Goal: Information Seeking & Learning: Learn about a topic

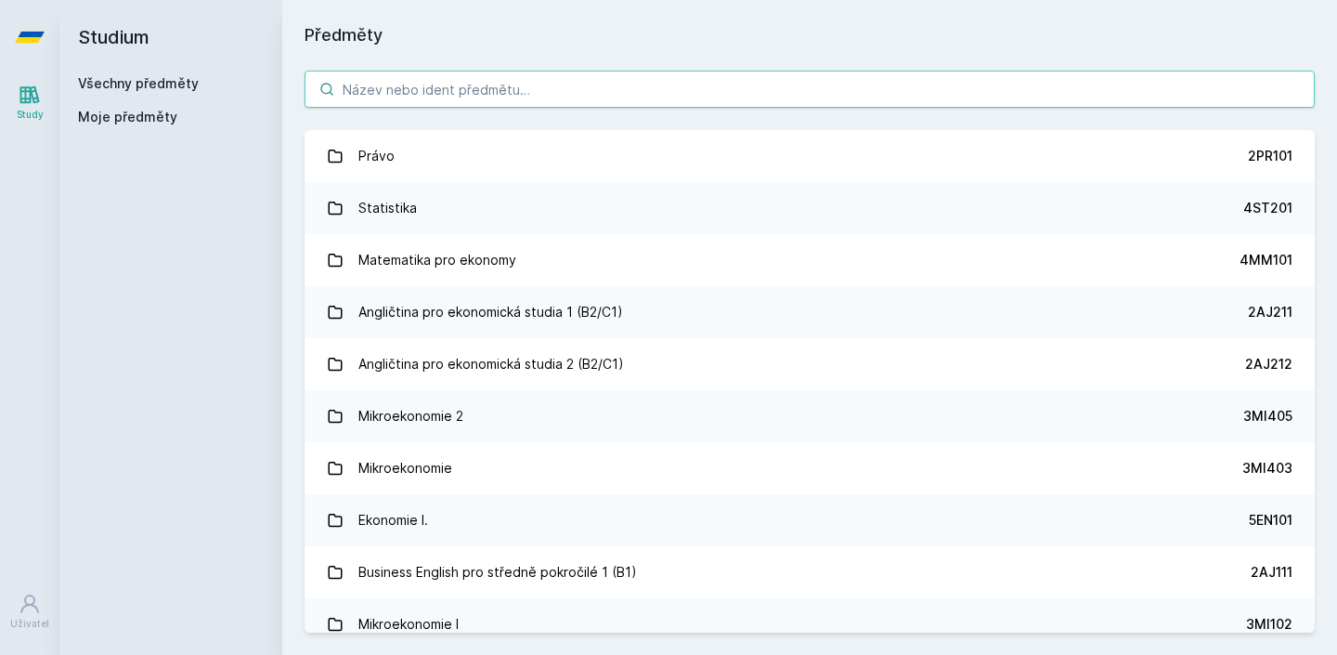
click at [554, 92] on input "search" at bounding box center [810, 89] width 1010 height 37
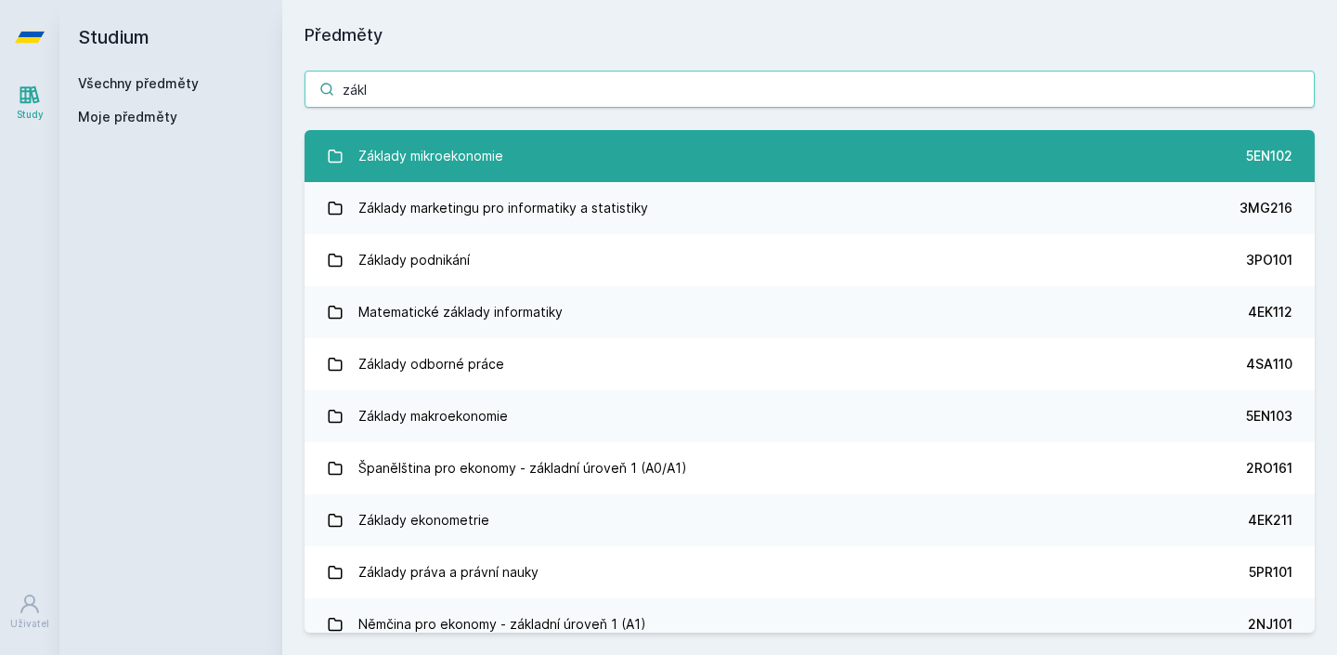
type input "zákl"
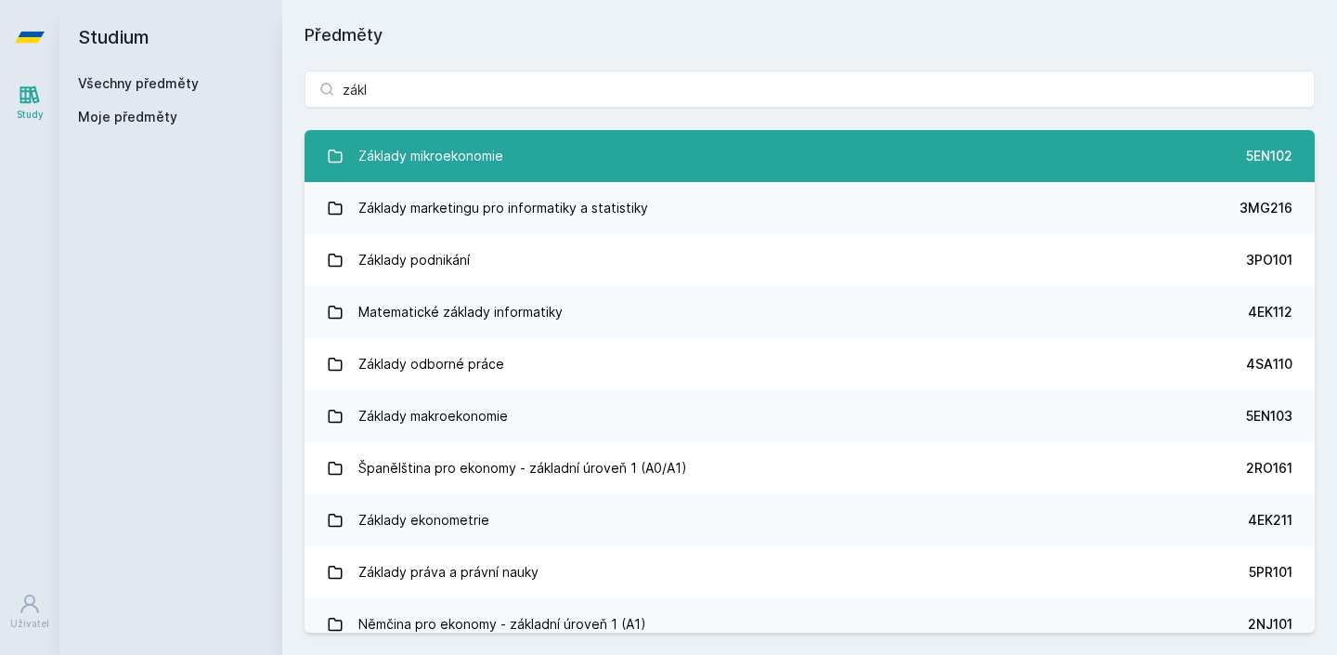
click at [504, 166] on link "Základy mikroekonomie 5EN102" at bounding box center [810, 156] width 1010 height 52
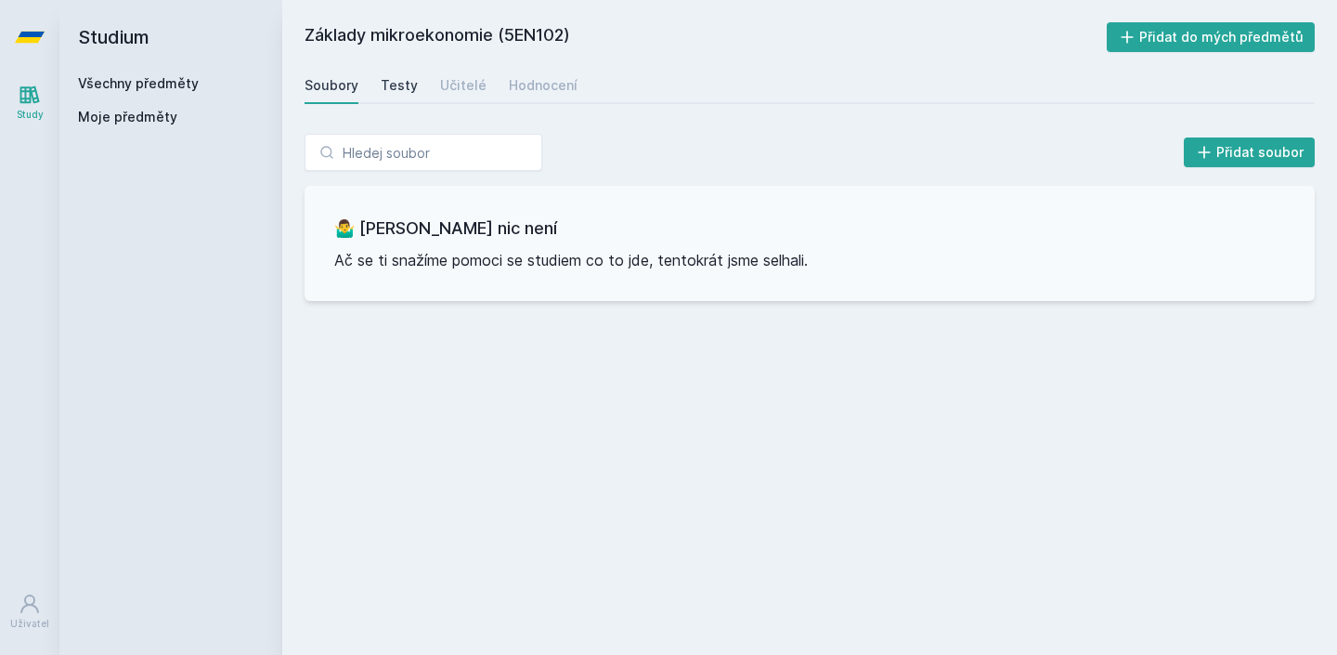
click at [394, 86] on div "Testy" at bounding box center [399, 85] width 37 height 19
click at [452, 85] on div "Učitelé" at bounding box center [463, 85] width 46 height 19
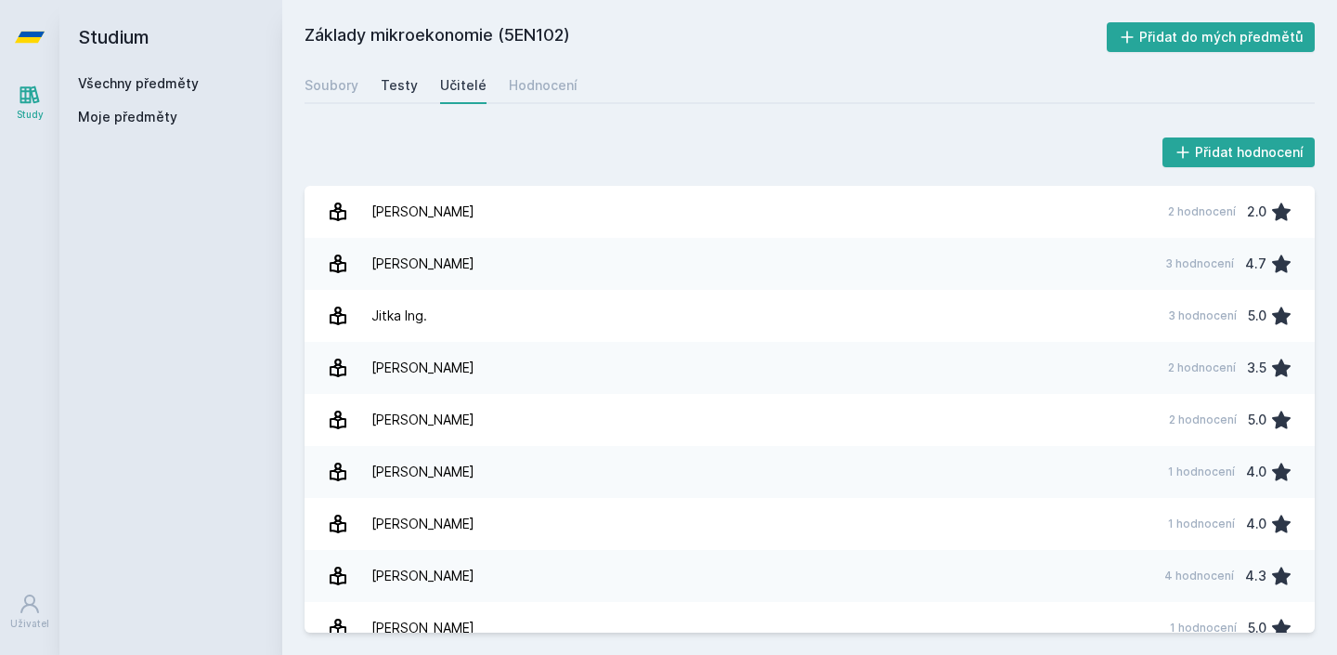
click at [384, 82] on div "Testy" at bounding box center [399, 85] width 37 height 19
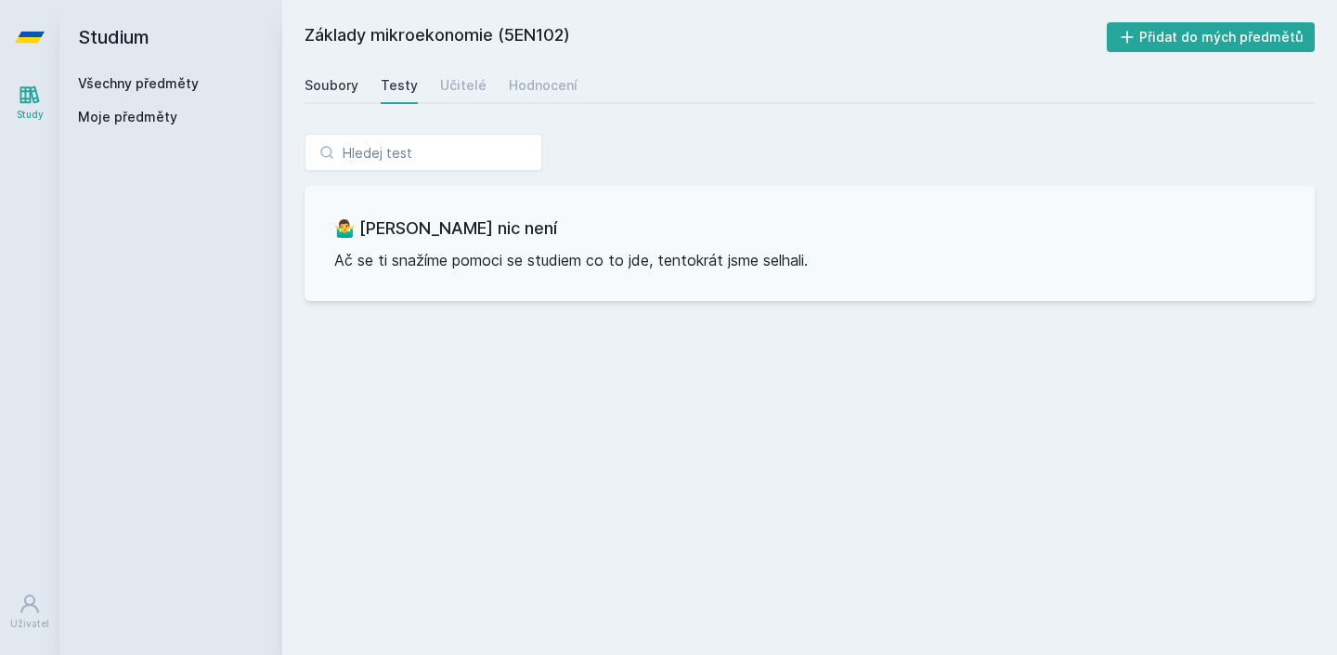
click at [348, 81] on div "Soubory" at bounding box center [332, 85] width 54 height 19
click at [457, 84] on div "Učitelé" at bounding box center [463, 85] width 46 height 19
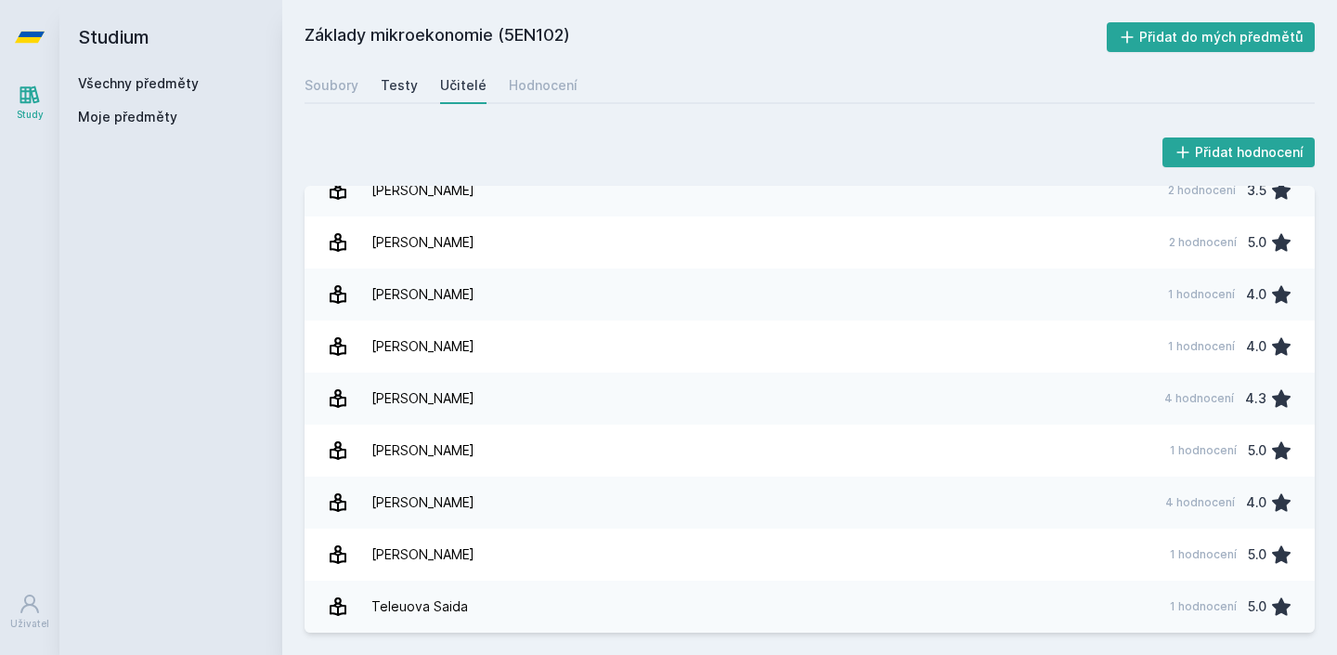
click at [407, 93] on div "Testy" at bounding box center [399, 85] width 37 height 19
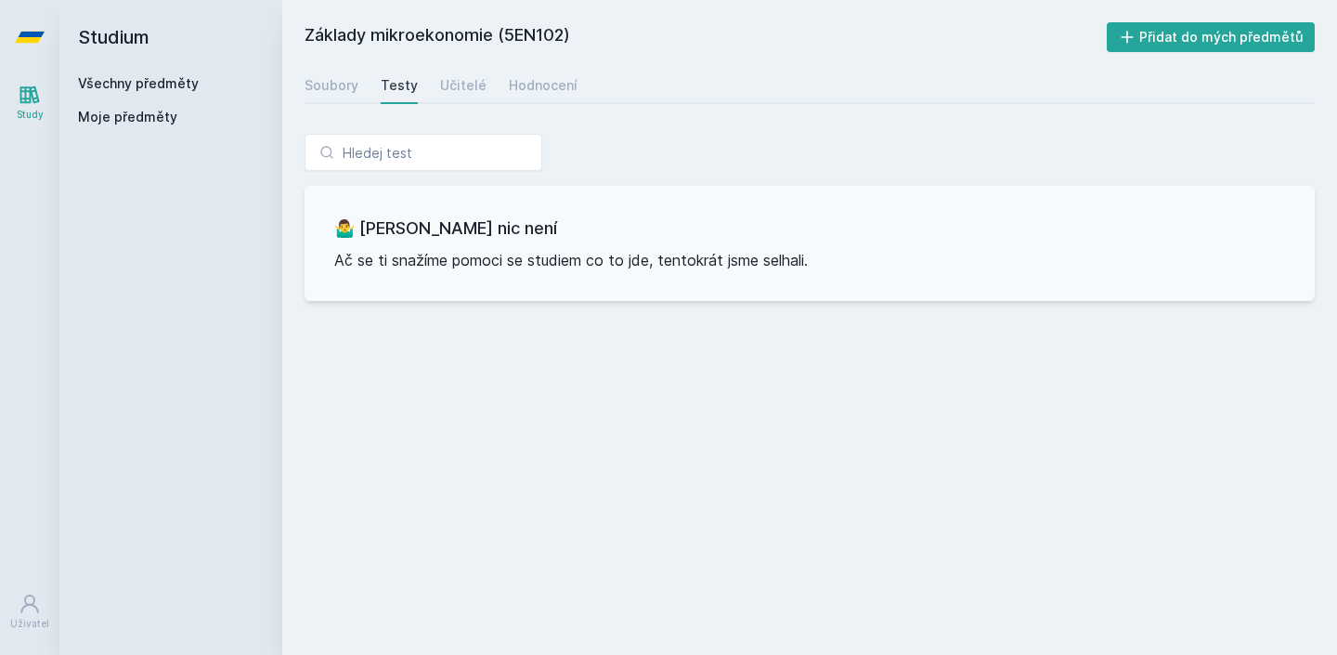
click at [159, 87] on link "Všechny předměty" at bounding box center [138, 83] width 121 height 16
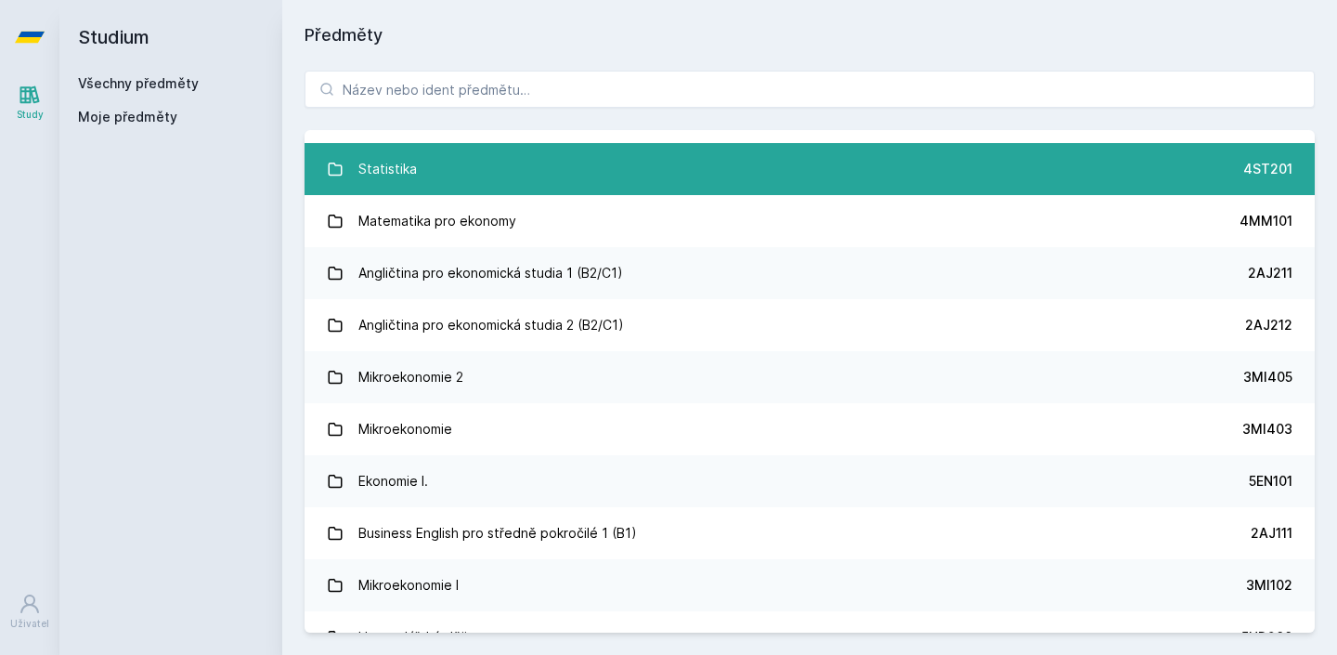
scroll to position [58, 0]
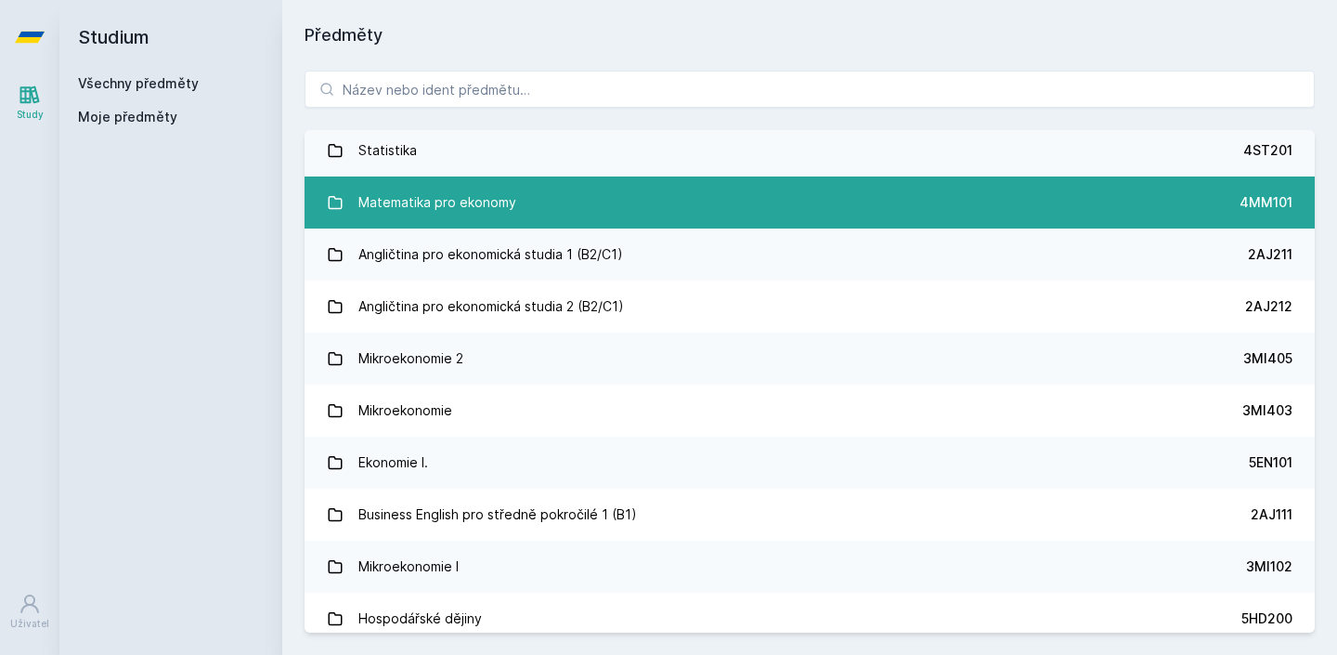
click at [559, 204] on link "Matematika pro ekonomy 4MM101" at bounding box center [810, 202] width 1010 height 52
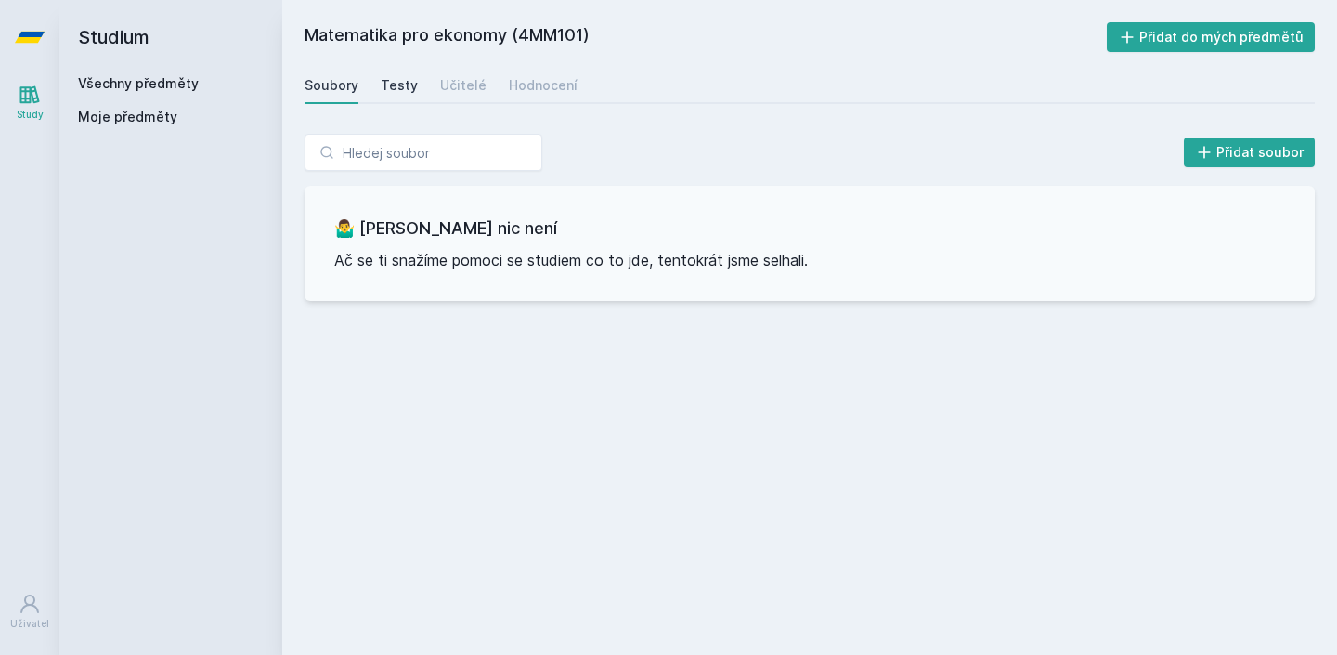
click at [406, 85] on div "Testy" at bounding box center [399, 85] width 37 height 19
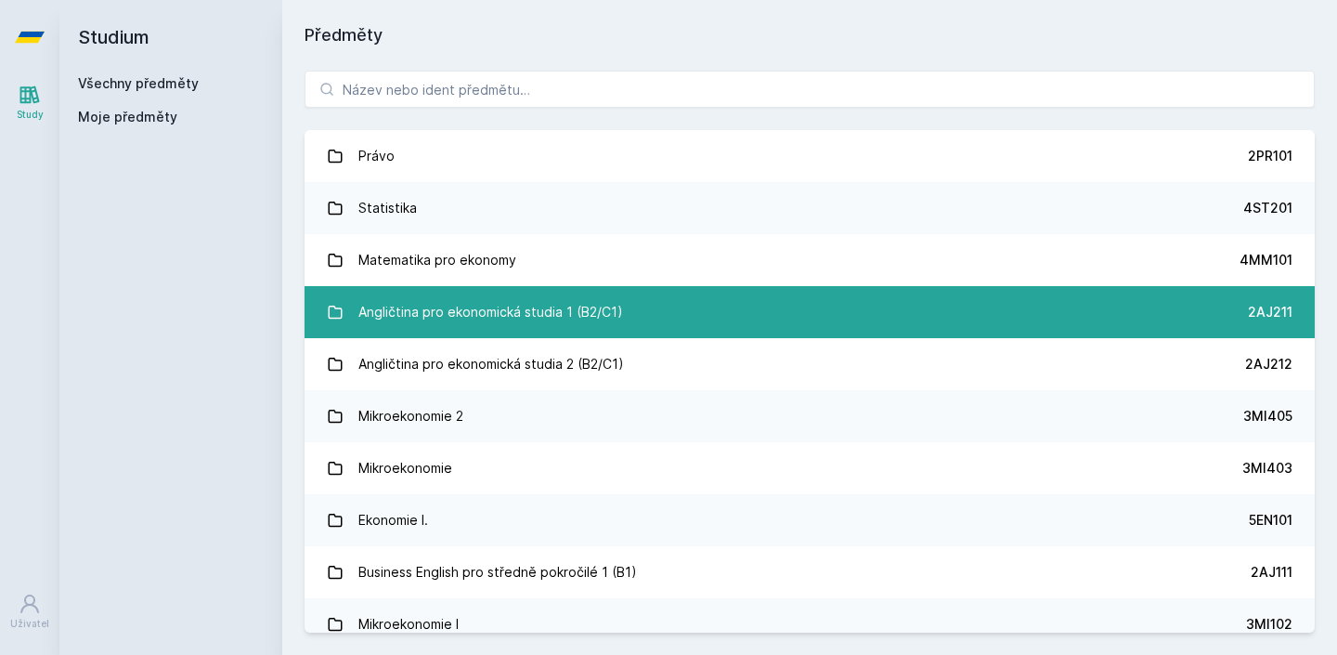
scroll to position [47, 0]
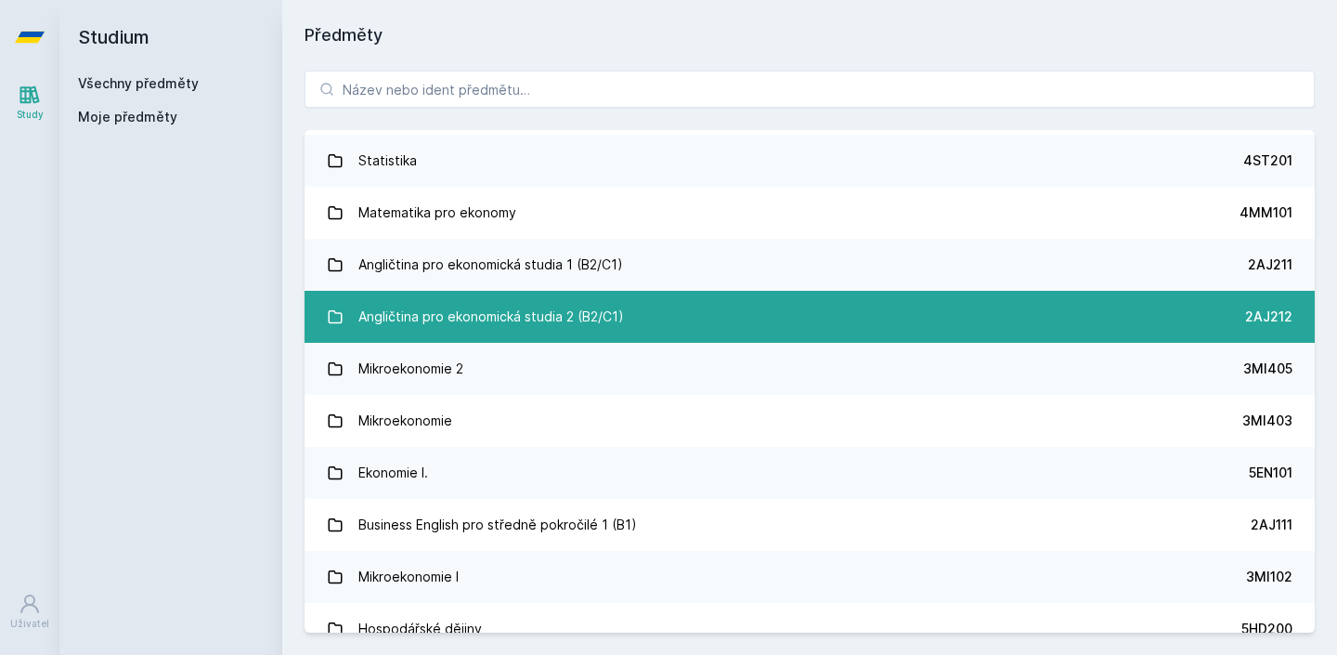
click at [495, 318] on div "Angličtina pro ekonomická studia 2 (B2/C1)" at bounding box center [491, 316] width 266 height 37
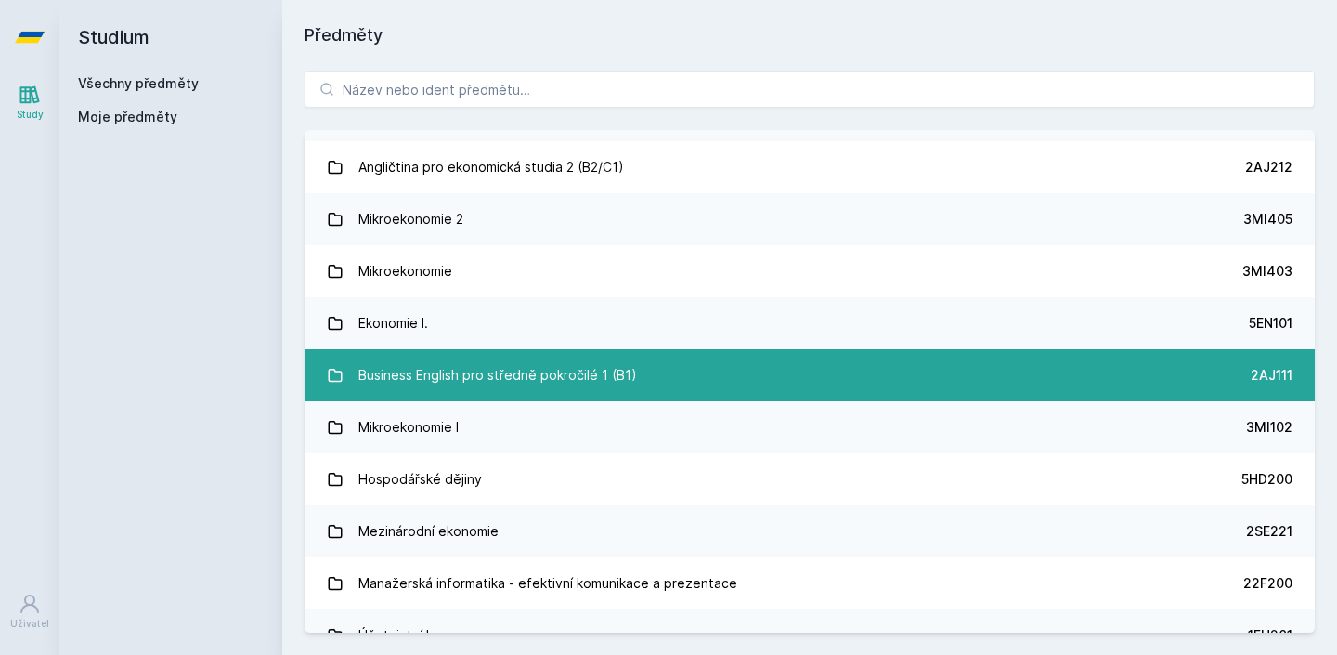
scroll to position [209, 0]
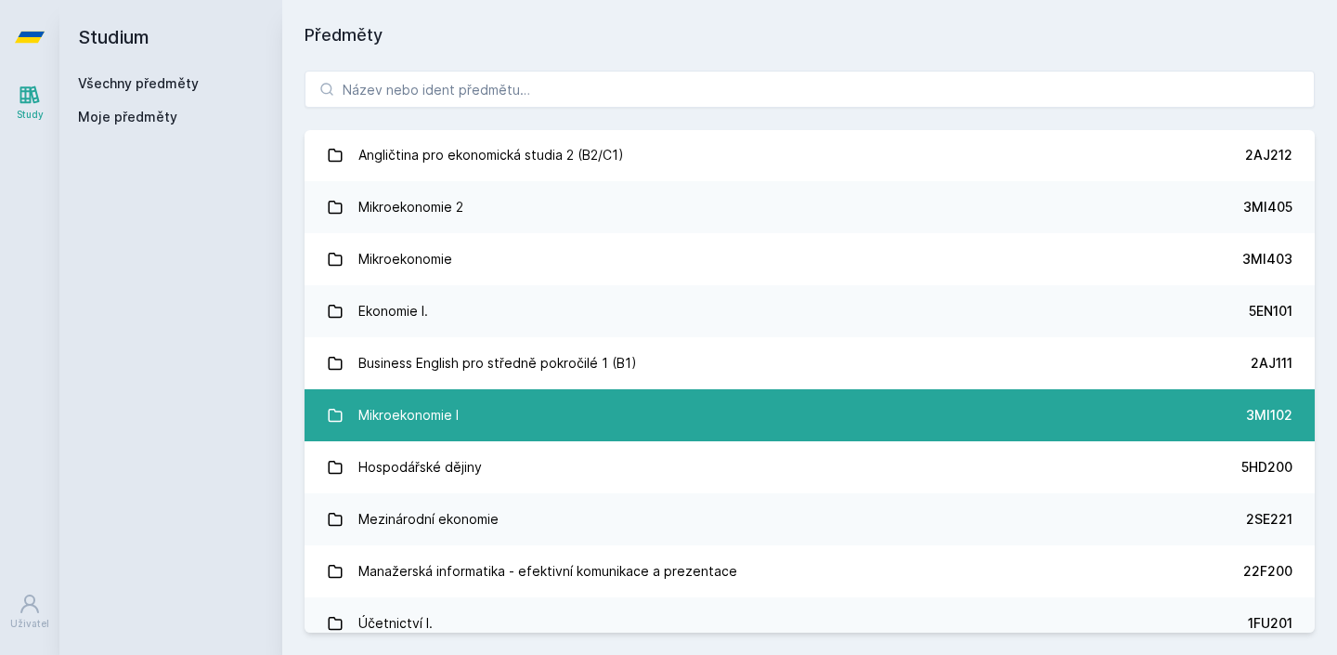
click at [439, 430] on div "Mikroekonomie I" at bounding box center [408, 415] width 100 height 37
